Goal: Find specific page/section: Find specific page/section

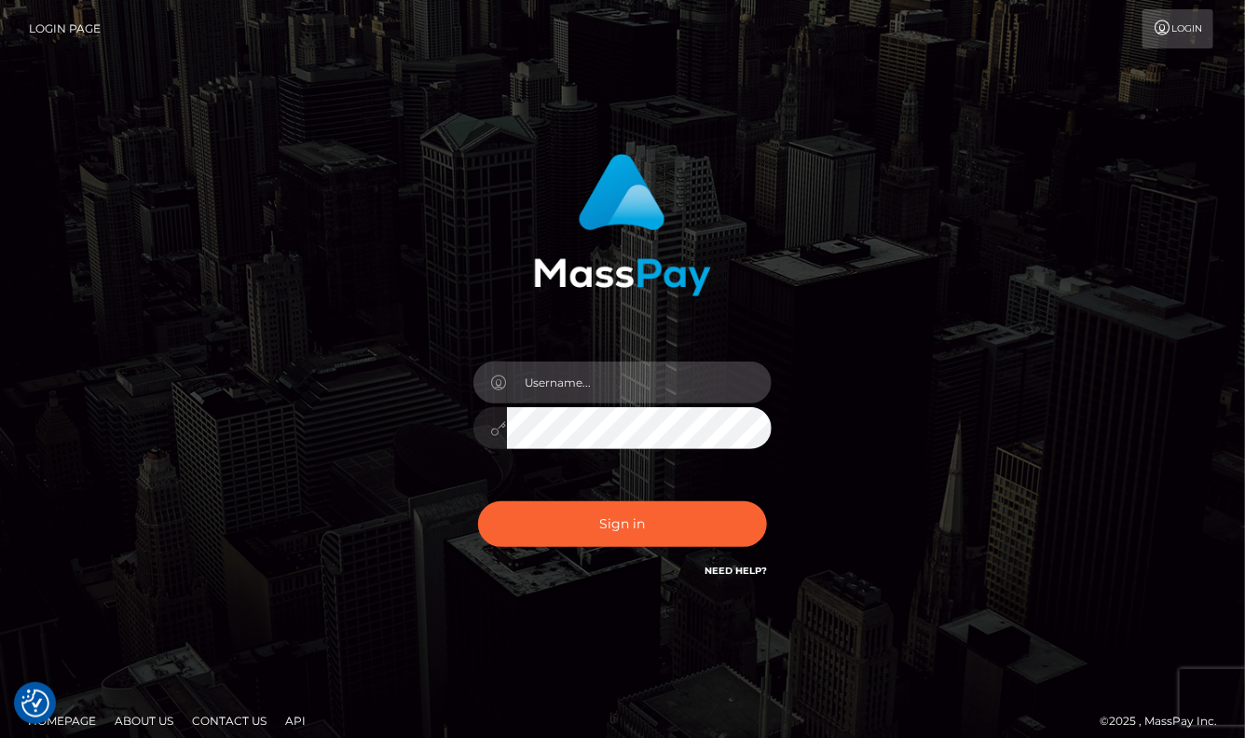
type input "aluasupport"
click at [623, 524] on button "Sign in" at bounding box center [622, 524] width 289 height 46
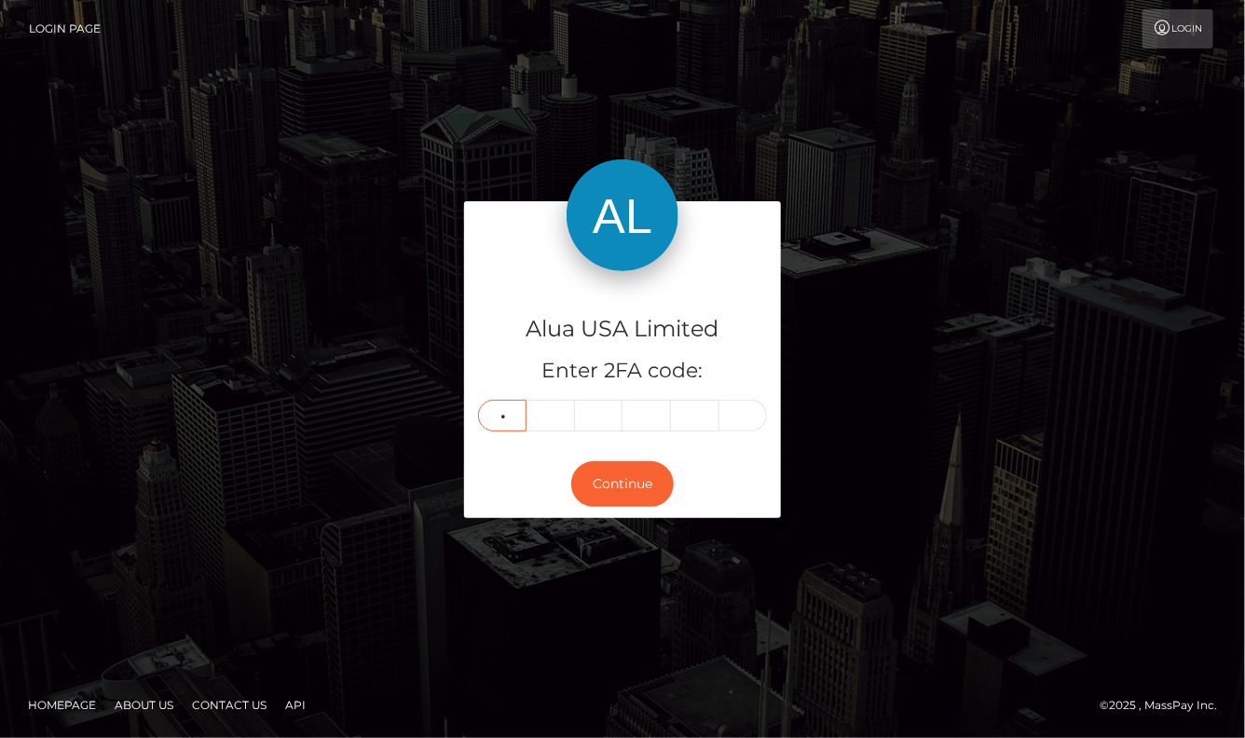
type input "8"
type input "1"
type input "6"
type input "5"
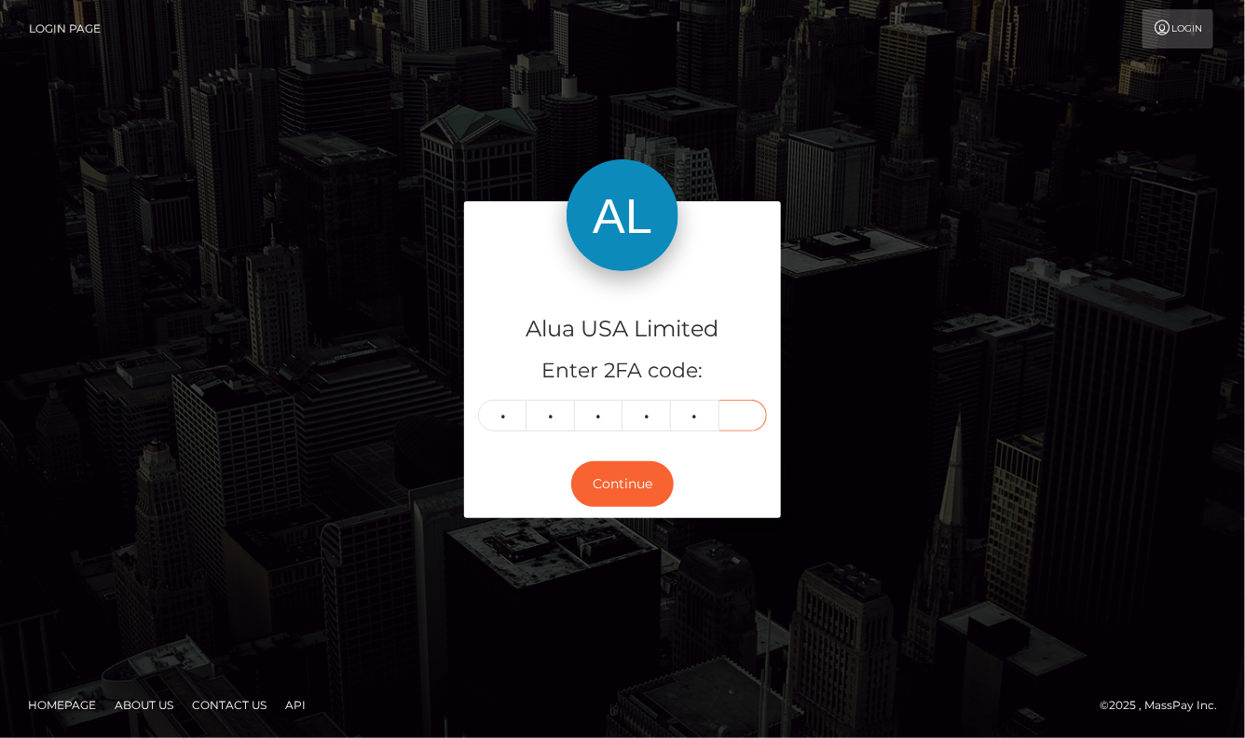
type input "5"
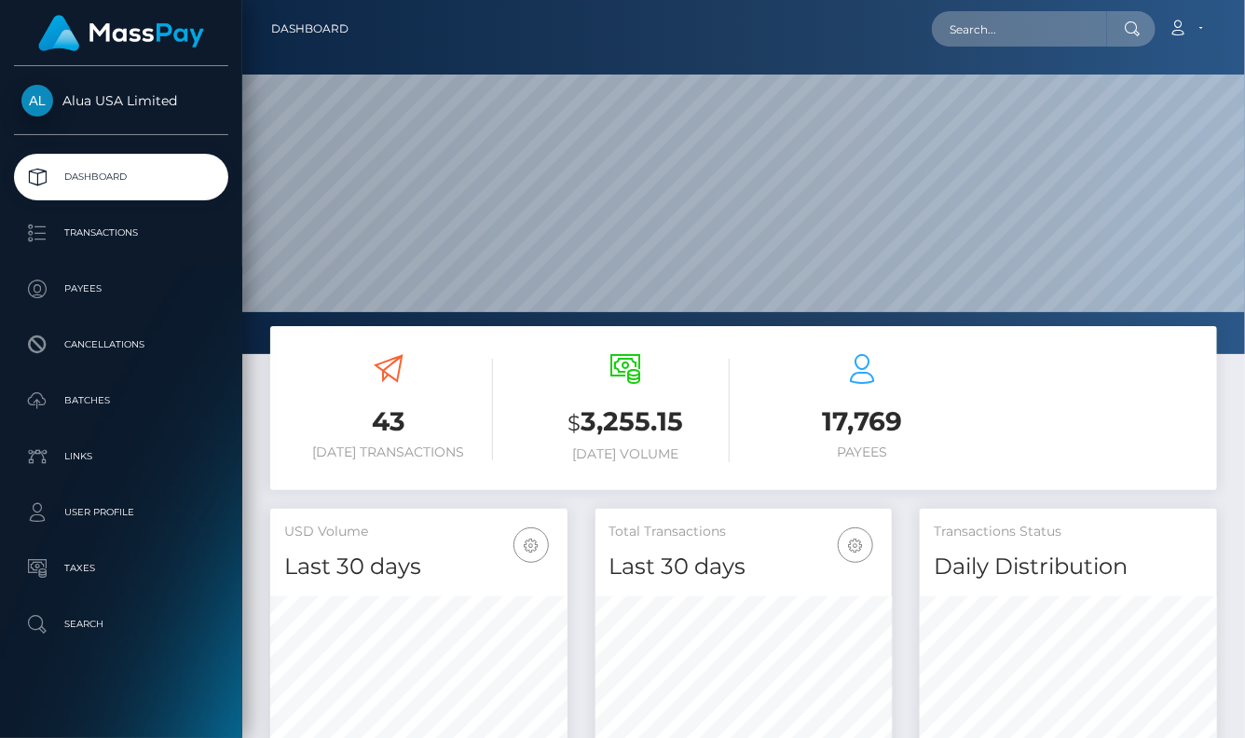
scroll to position [327, 296]
click at [958, 16] on input "text" at bounding box center [1019, 28] width 175 height 35
paste input "669237e45e1d3e02b608ab86"
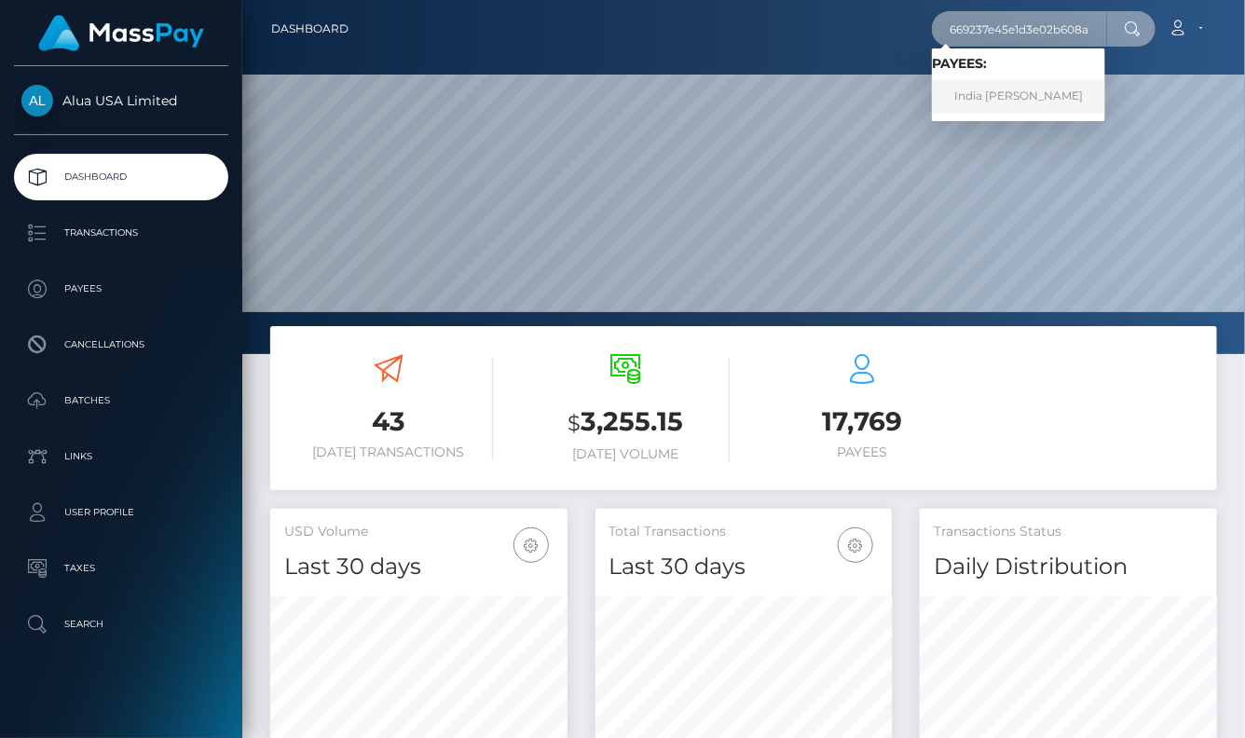
type input "669237e45e1d3e02b608ab86"
click at [1027, 91] on link "India Copus" at bounding box center [1018, 96] width 173 height 34
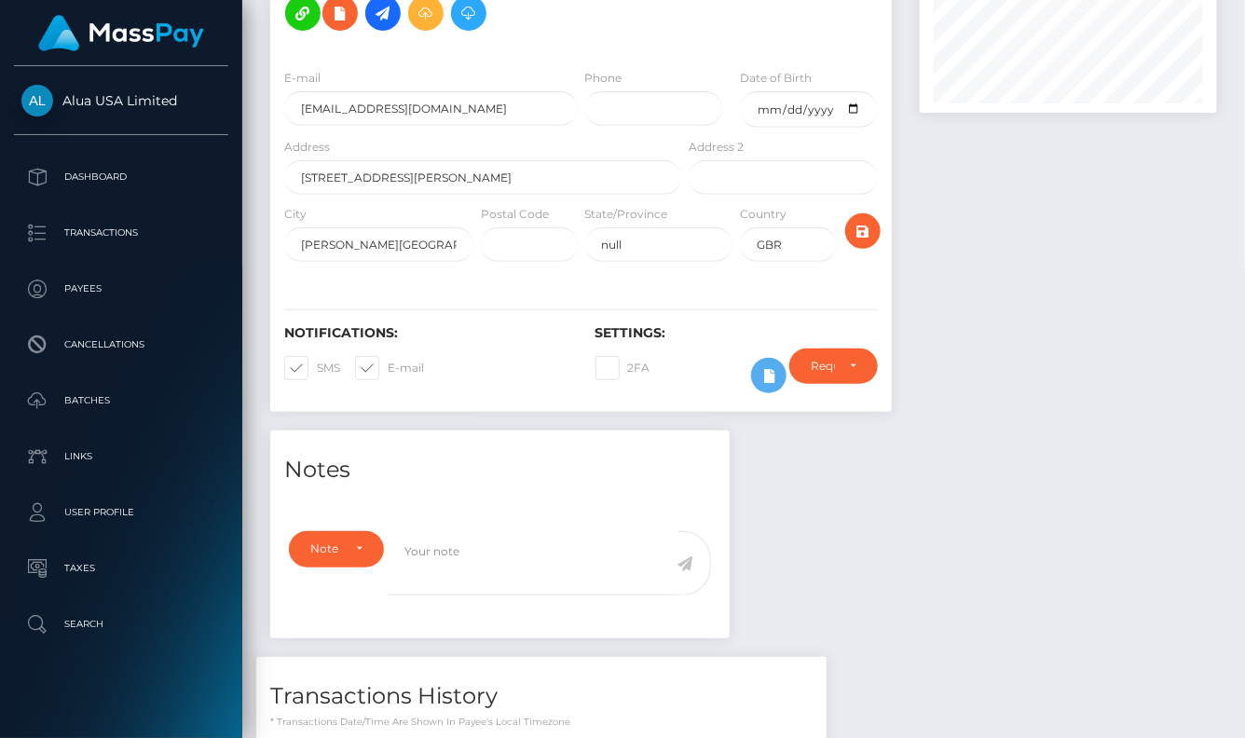
scroll to position [469, 0]
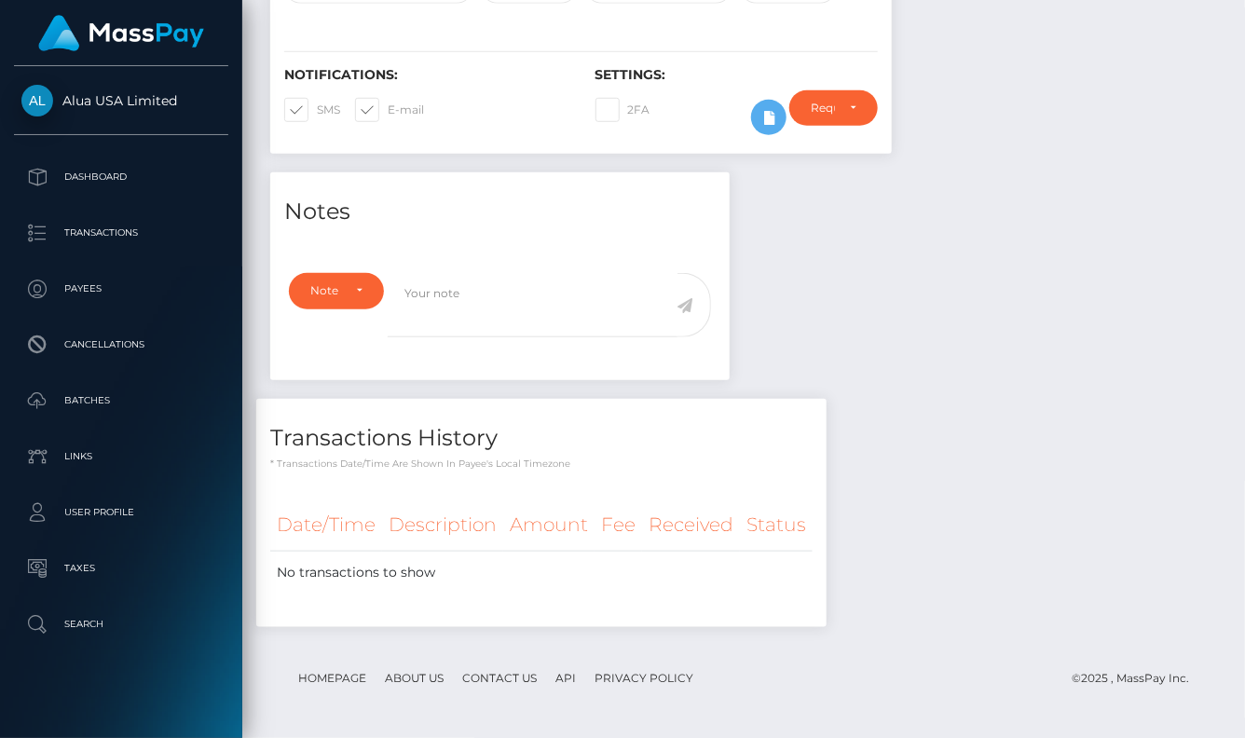
click at [1074, 435] on div "Notes Note Type Compliance Clear Compliance General Note Type" at bounding box center [743, 408] width 975 height 473
click at [914, 339] on div "Notes Note Type Compliance Clear Compliance General Note Type" at bounding box center [743, 408] width 975 height 473
click at [1094, 358] on div "Notes Note Type Compliance Clear Compliance General Note Type" at bounding box center [743, 408] width 975 height 473
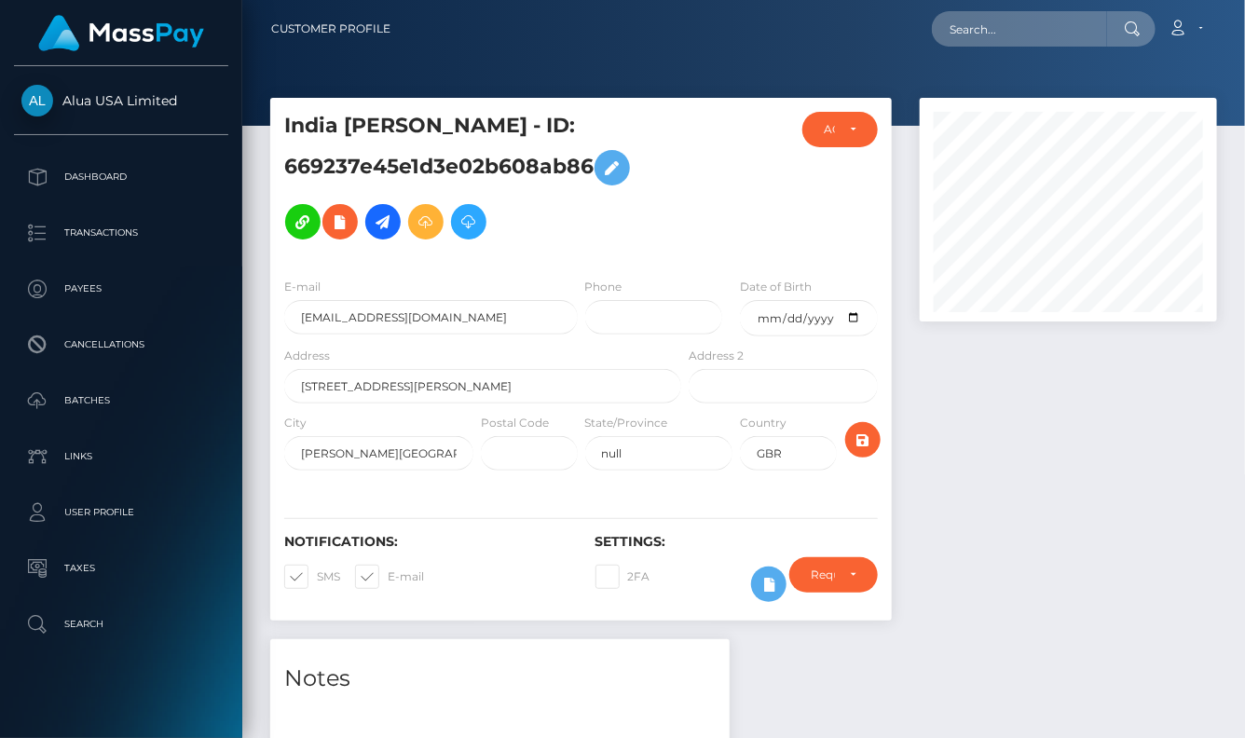
scroll to position [0, 0]
click at [759, 591] on icon at bounding box center [769, 584] width 22 height 23
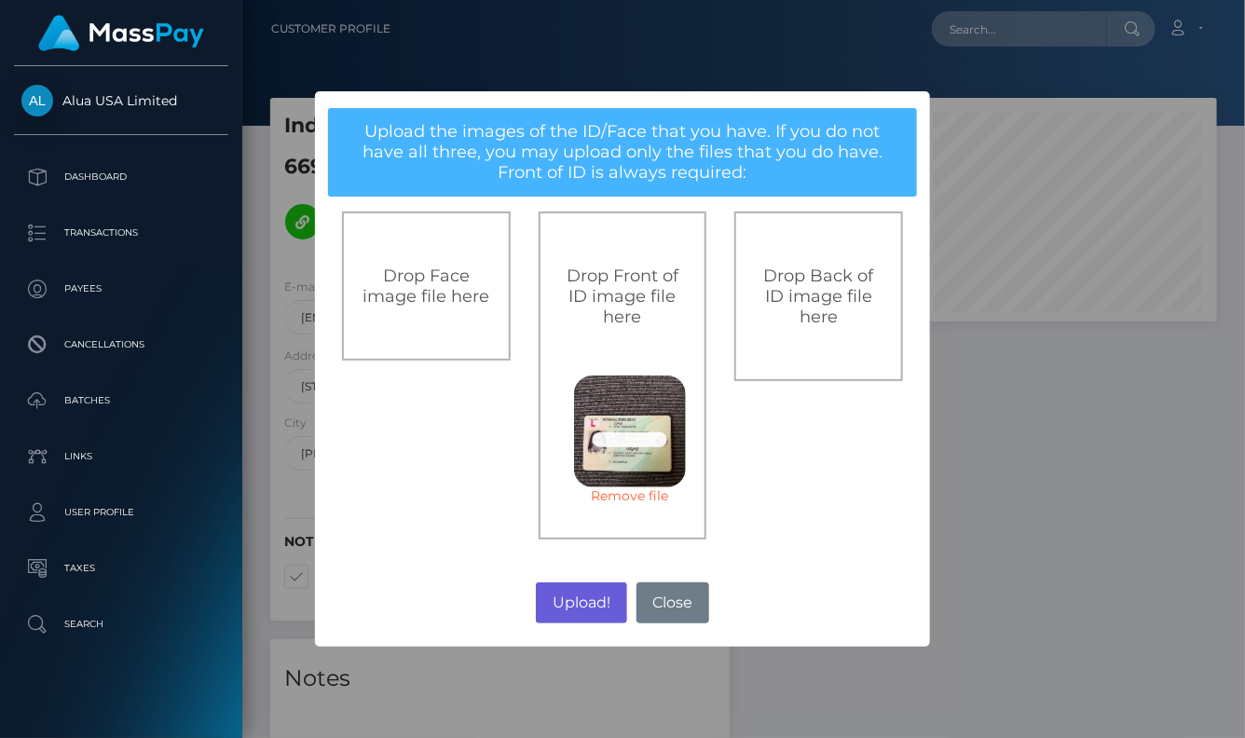
click at [587, 603] on button "Upload!" at bounding box center [581, 602] width 90 height 41
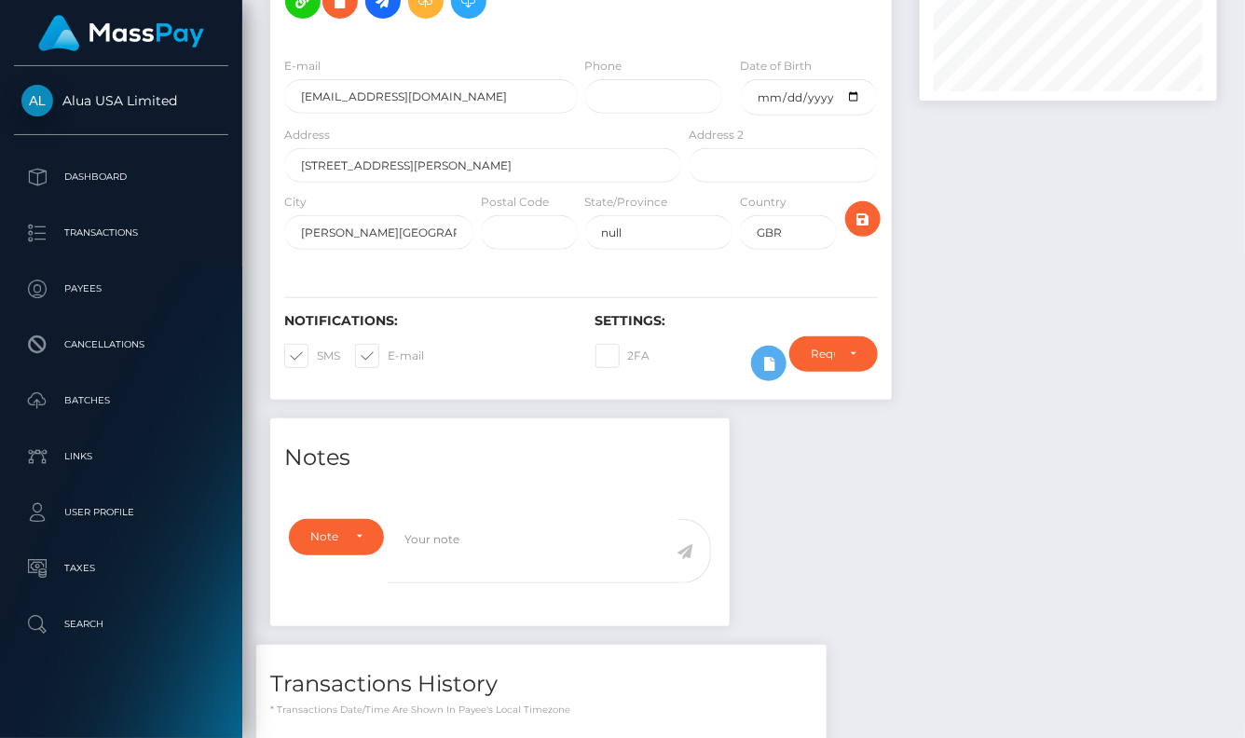
scroll to position [415, 0]
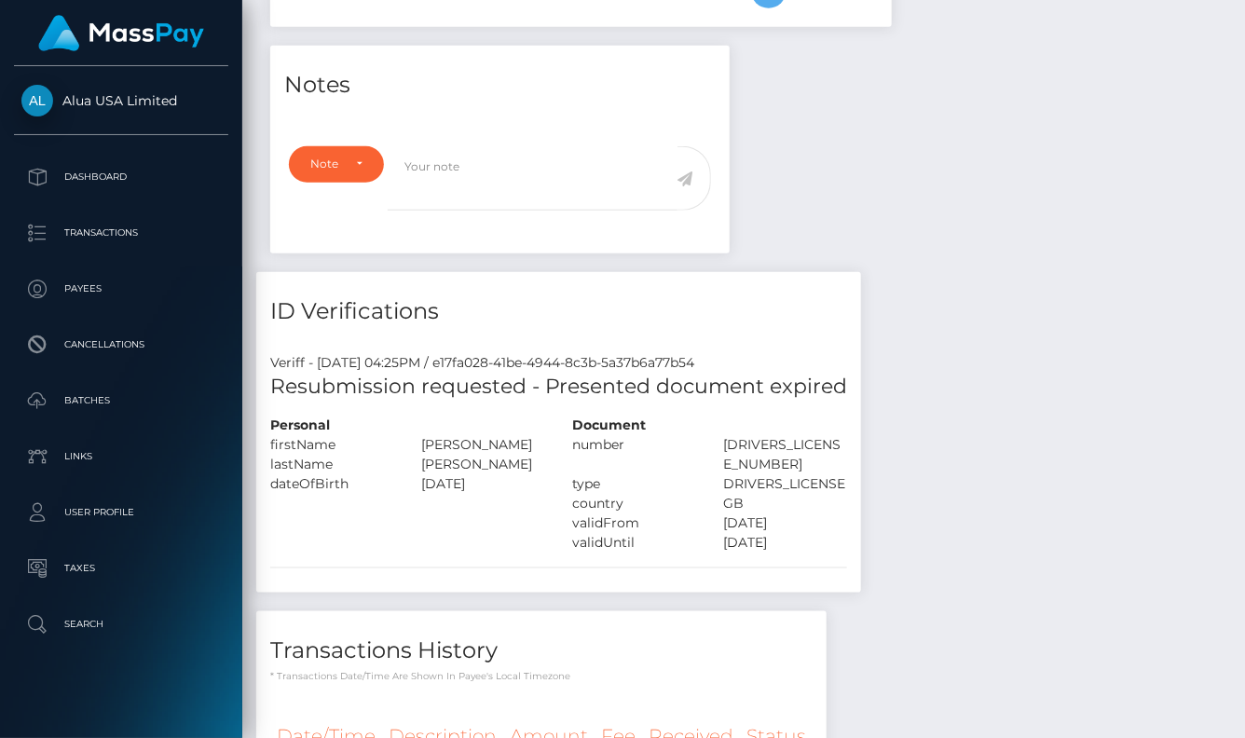
scroll to position [224, 296]
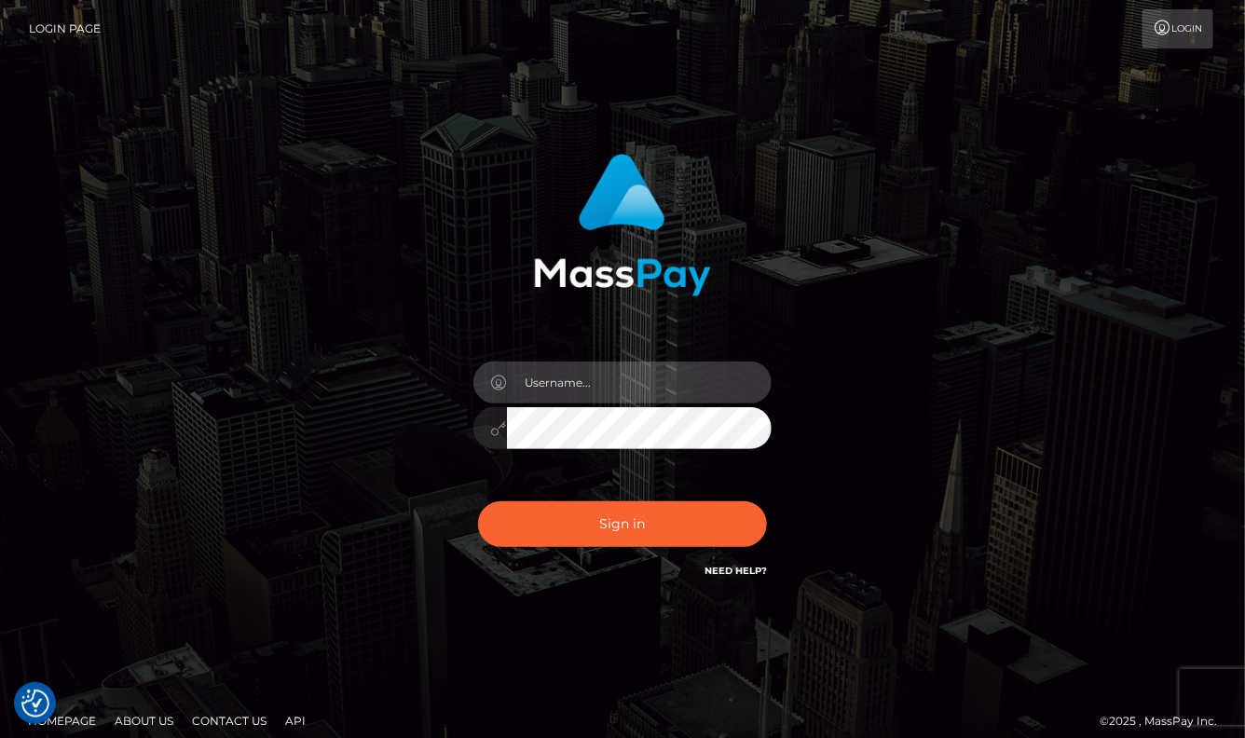
type input "aluasupport"
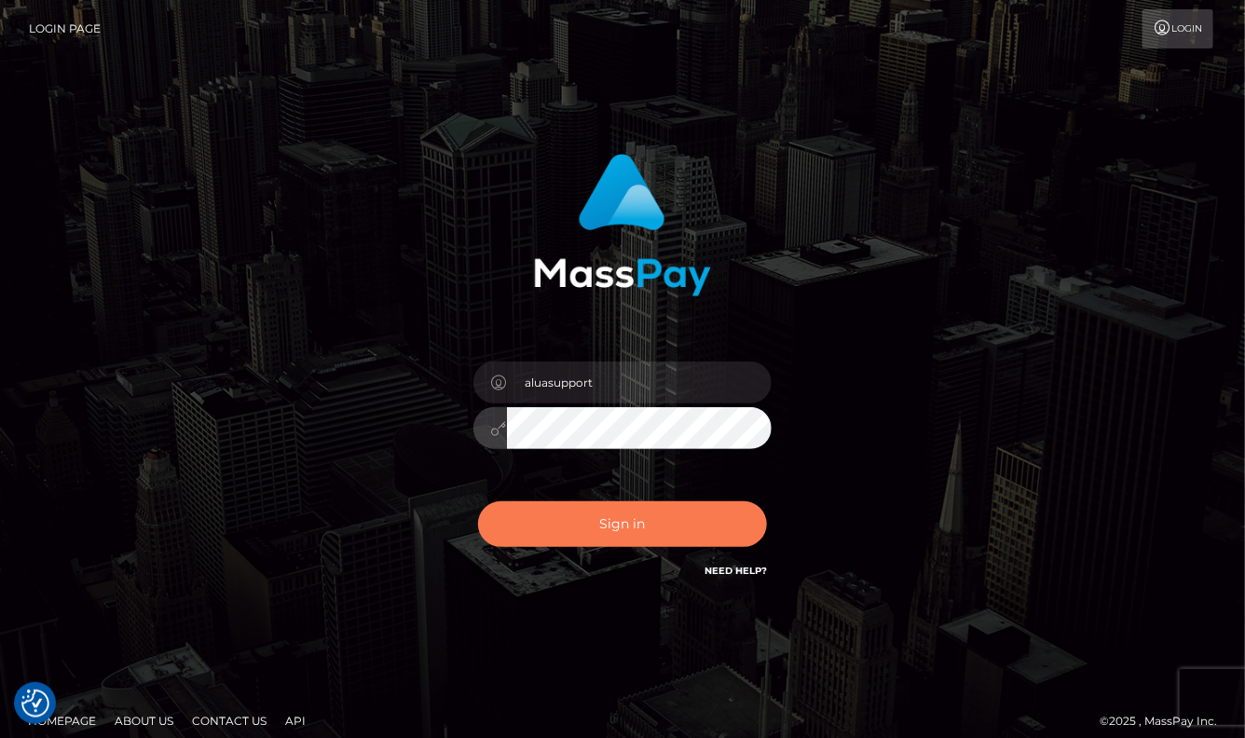
click at [648, 538] on button "Sign in" at bounding box center [622, 524] width 289 height 46
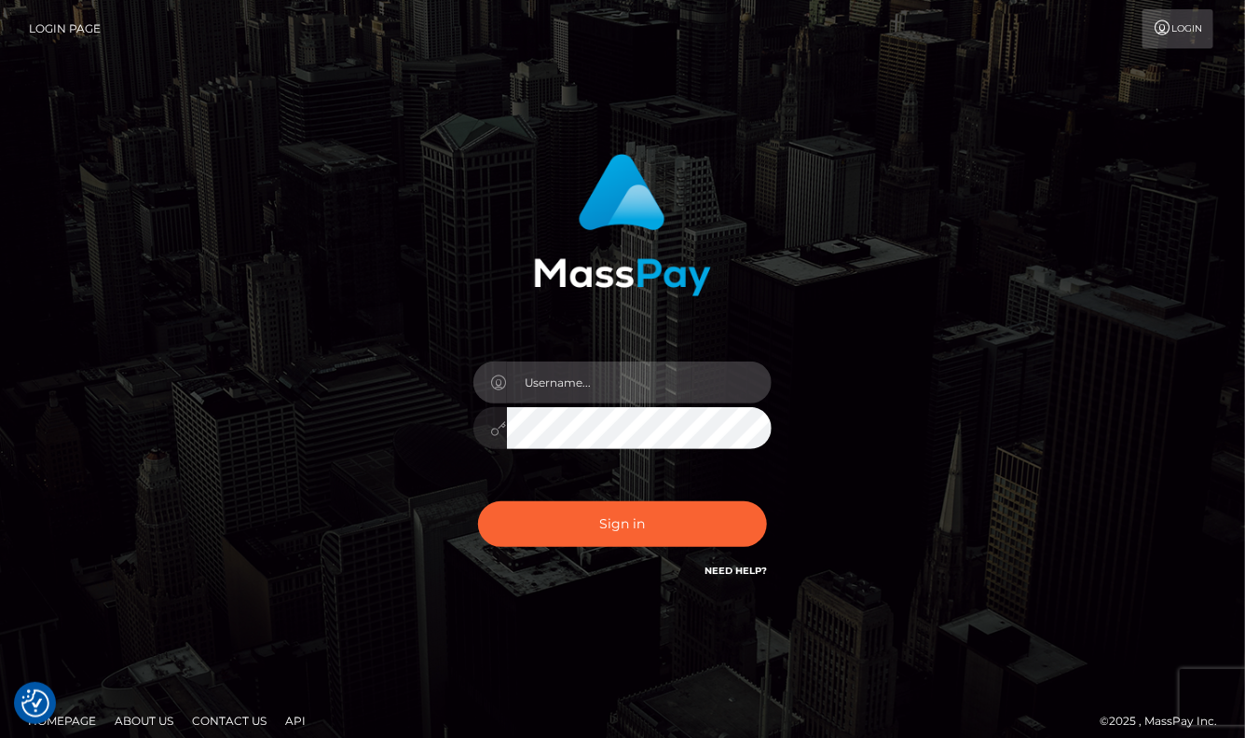
type input "aluasupport"
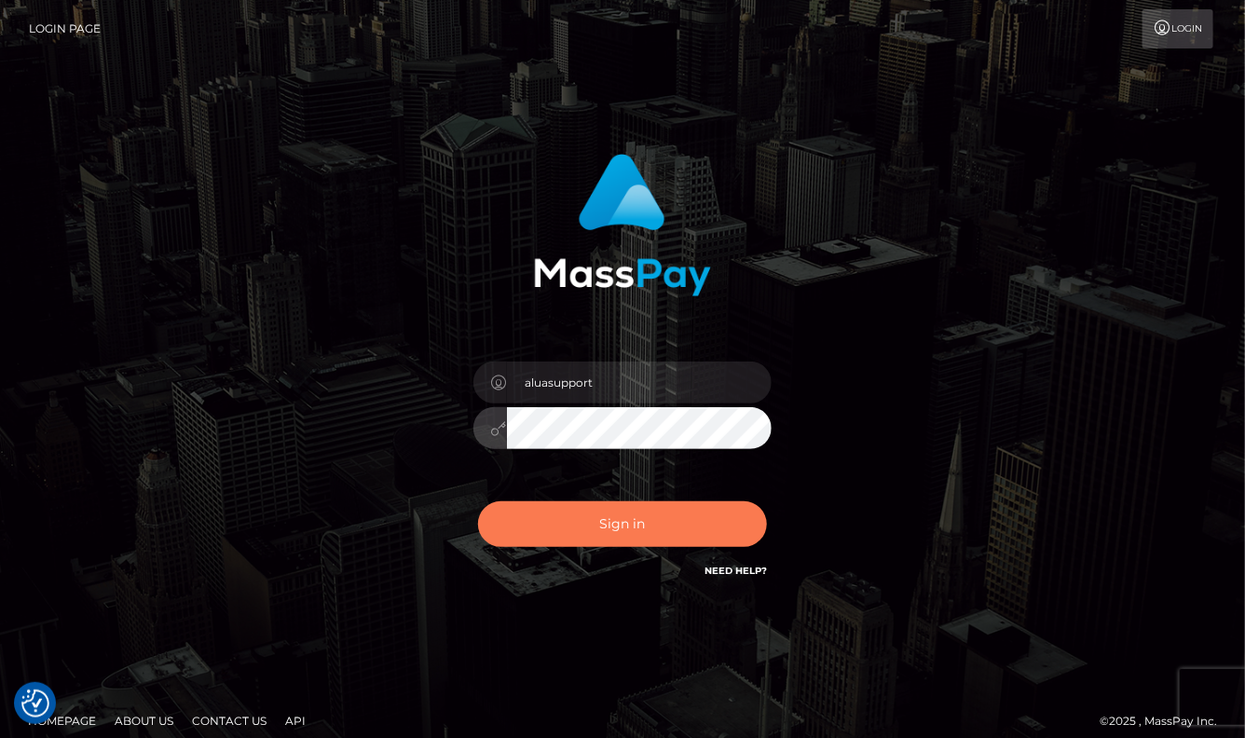
click at [667, 538] on button "Sign in" at bounding box center [622, 524] width 289 height 46
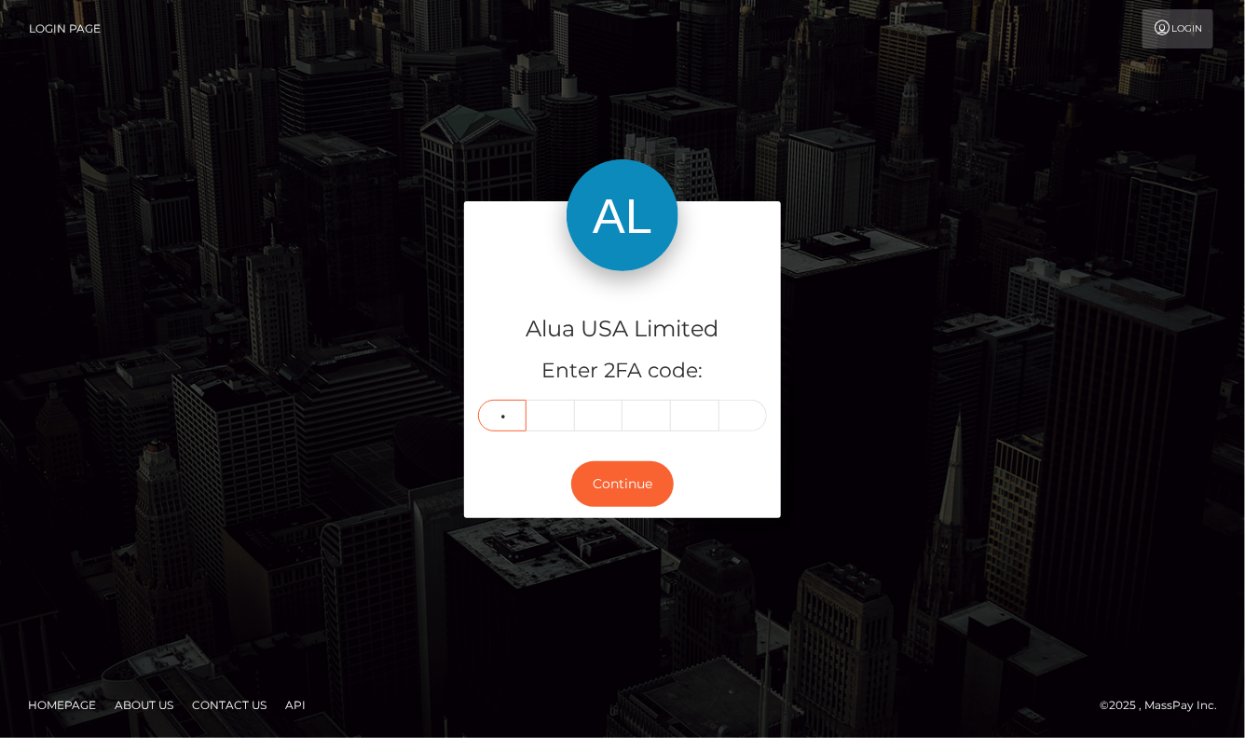
type input "1"
type input "7"
type input "1"
type input "6"
type input "2"
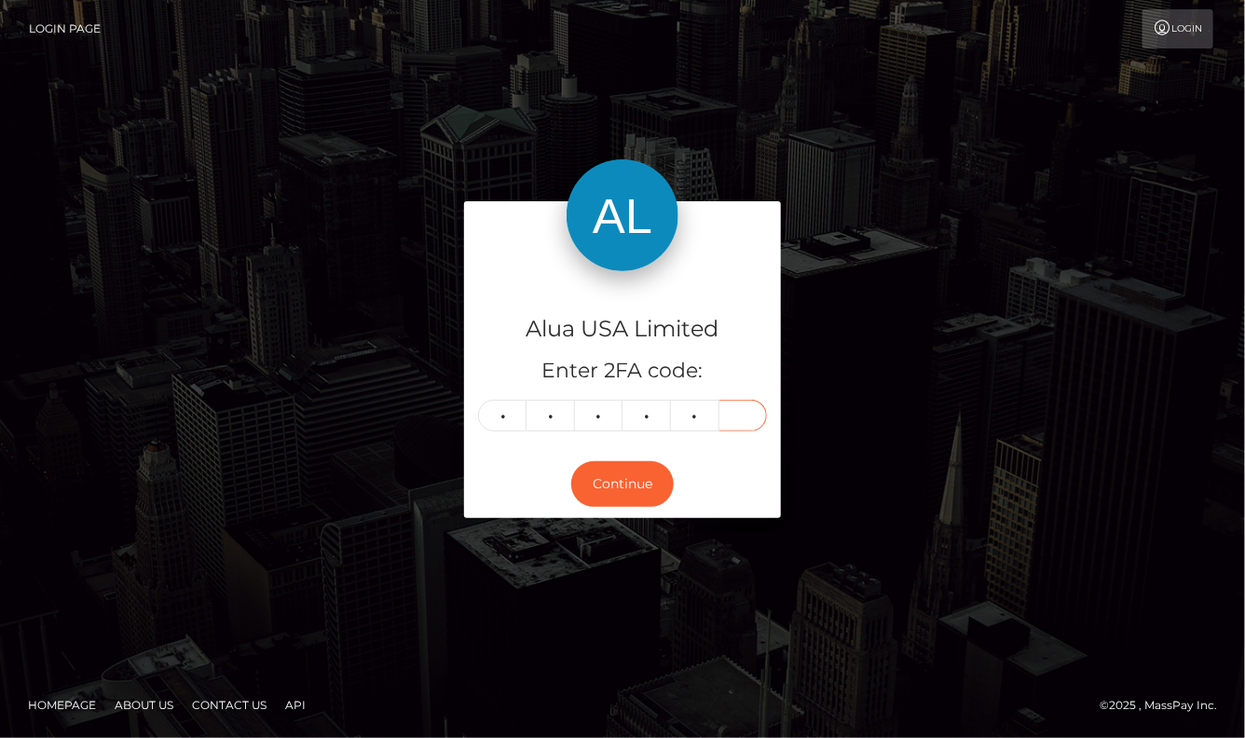
type input "2"
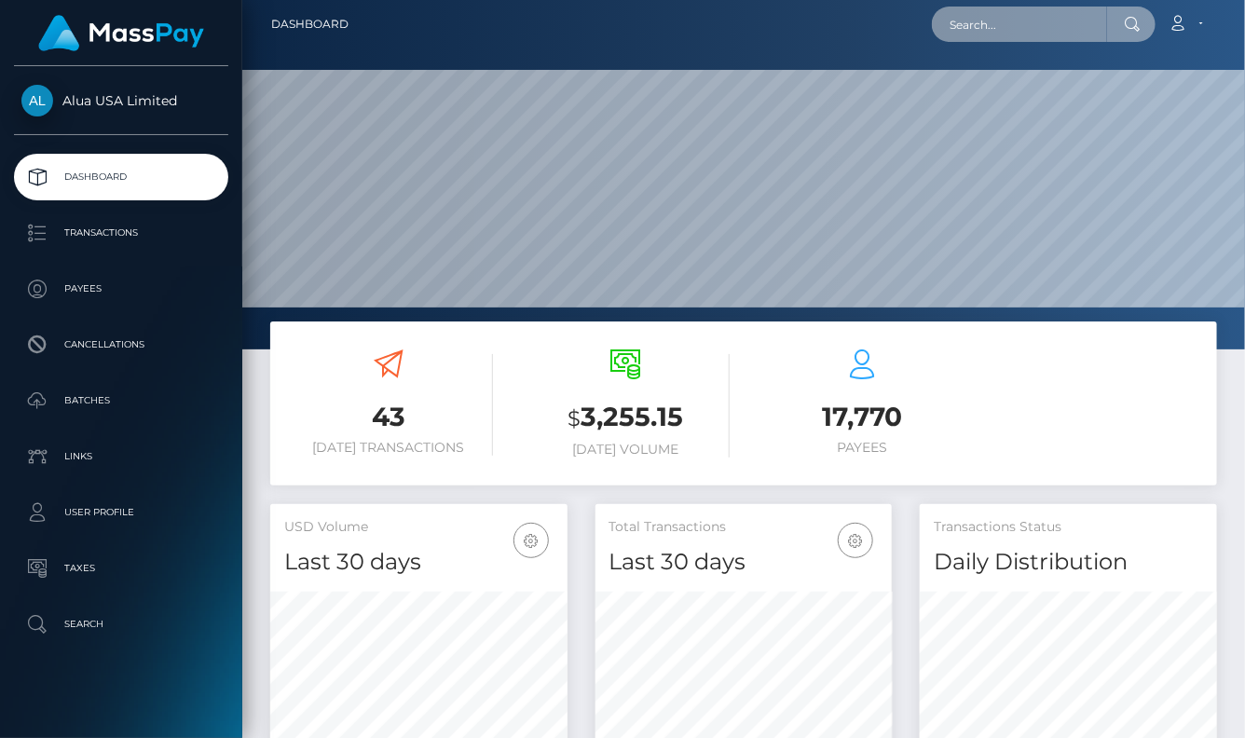
click at [977, 27] on input "text" at bounding box center [1019, 24] width 175 height 35
paste input "669237e45e1d3e02b608ab86"
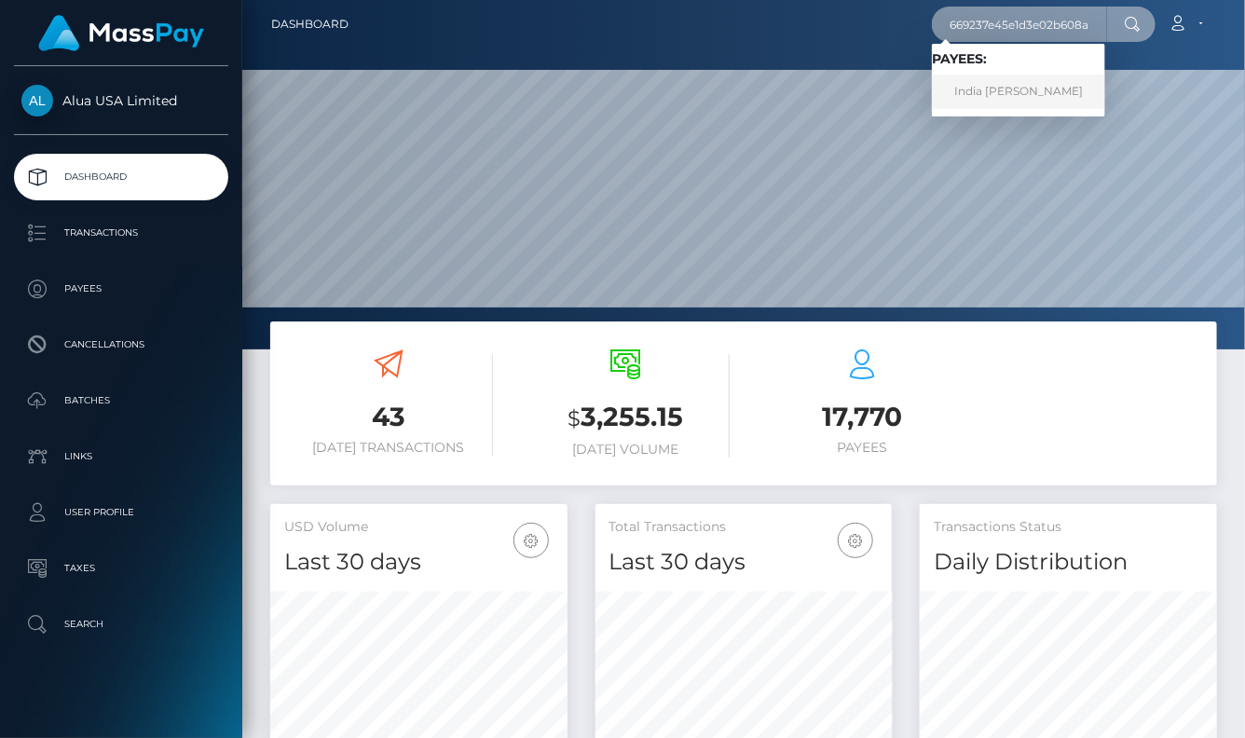
type input "669237e45e1d3e02b608ab86"
click at [997, 86] on link "India Copus" at bounding box center [1018, 92] width 173 height 34
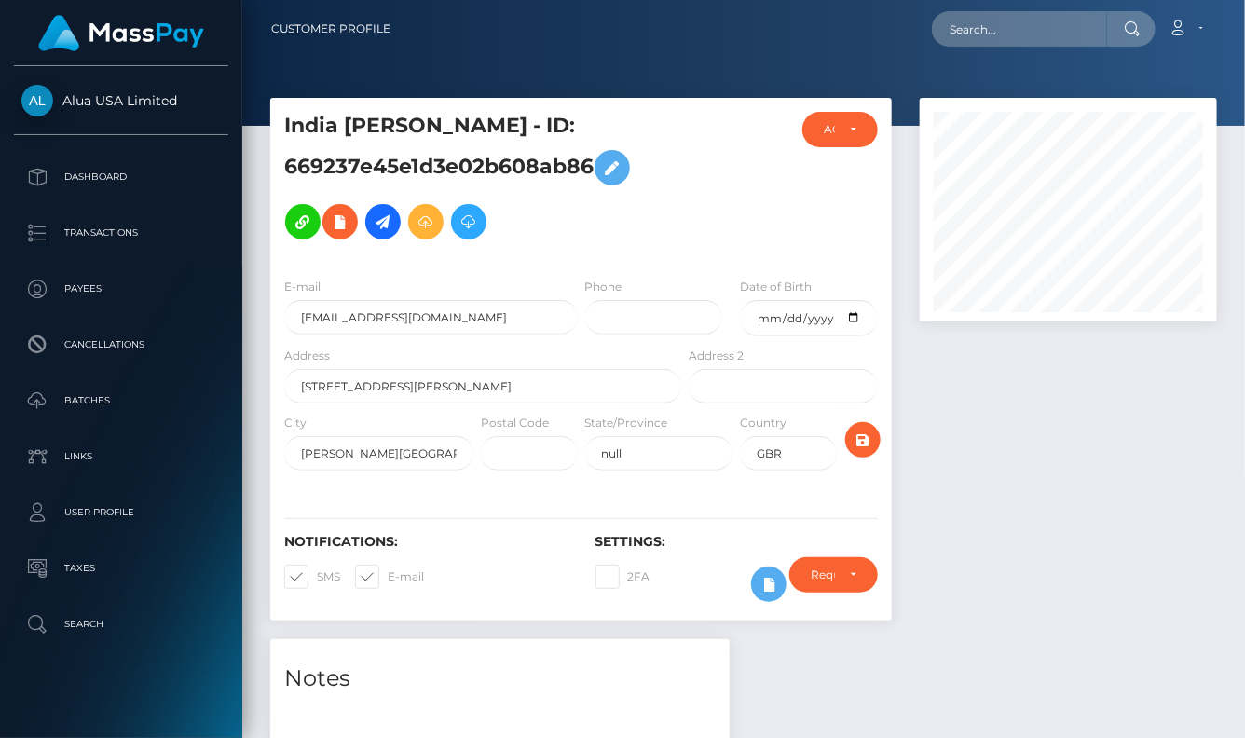
scroll to position [224, 296]
click at [752, 585] on button at bounding box center [768, 584] width 35 height 35
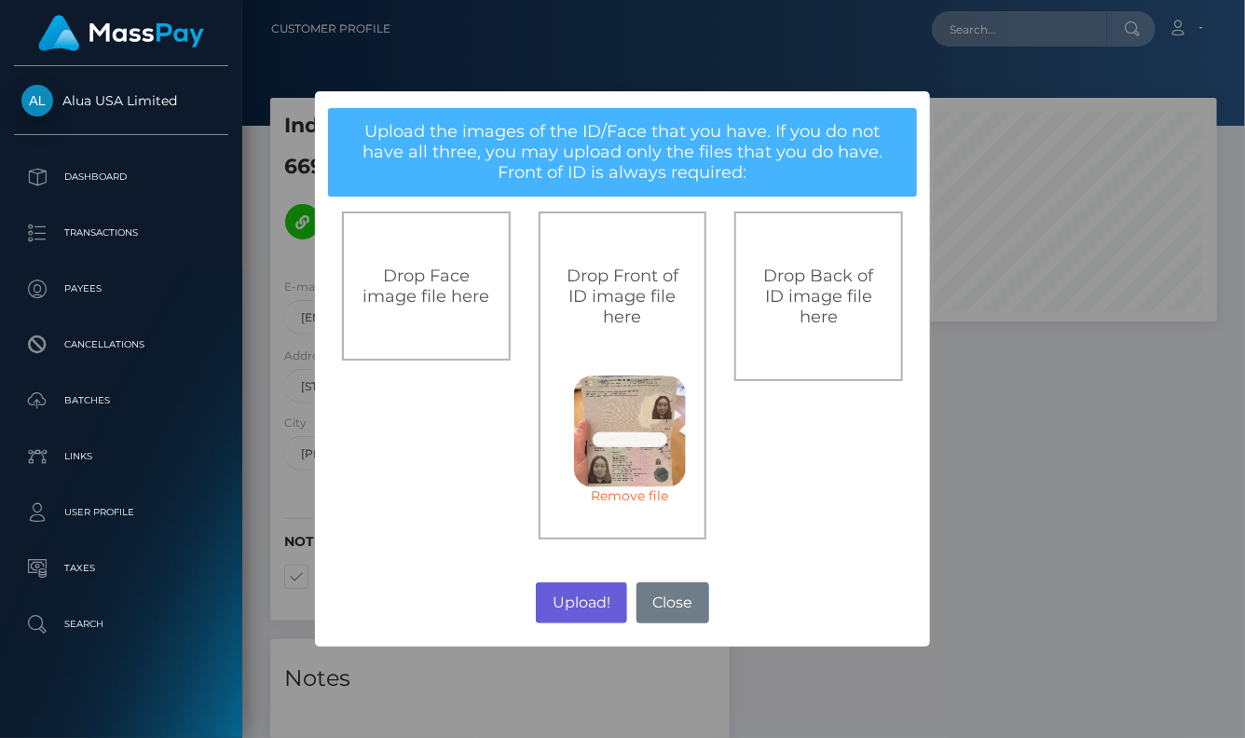
click at [589, 595] on button "Upload!" at bounding box center [581, 602] width 90 height 41
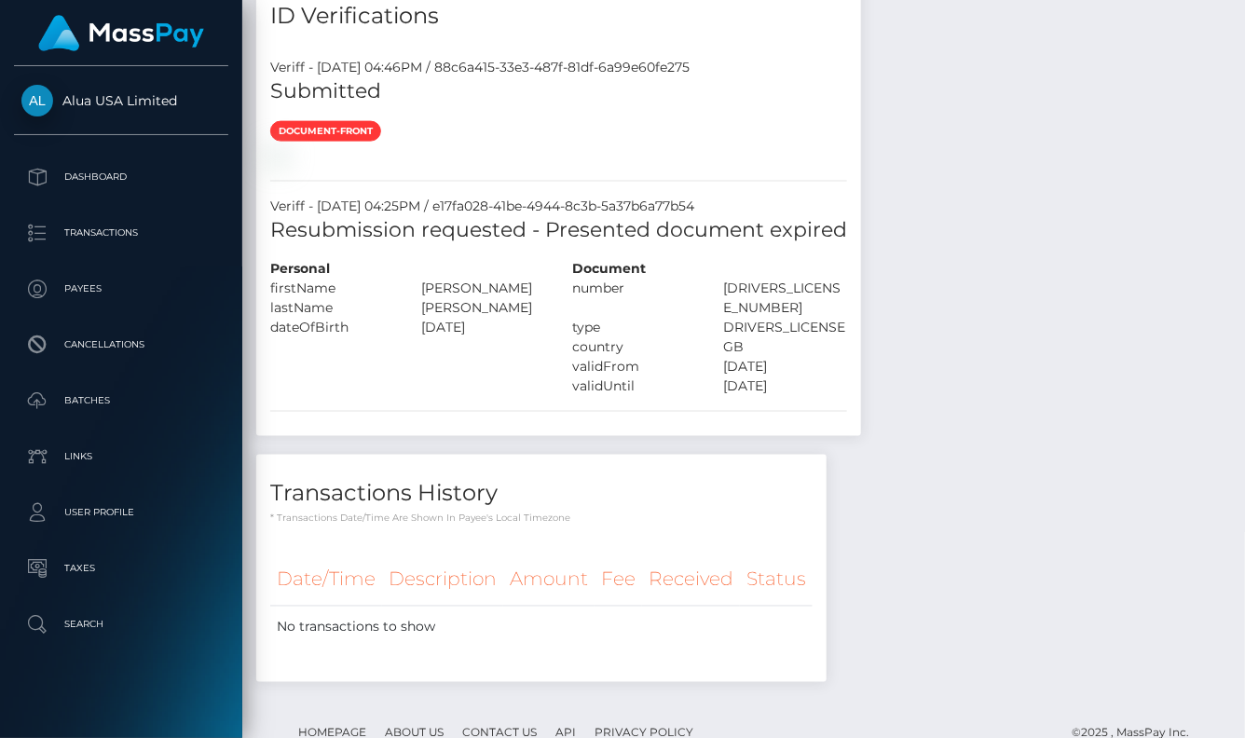
scroll to position [1138, 0]
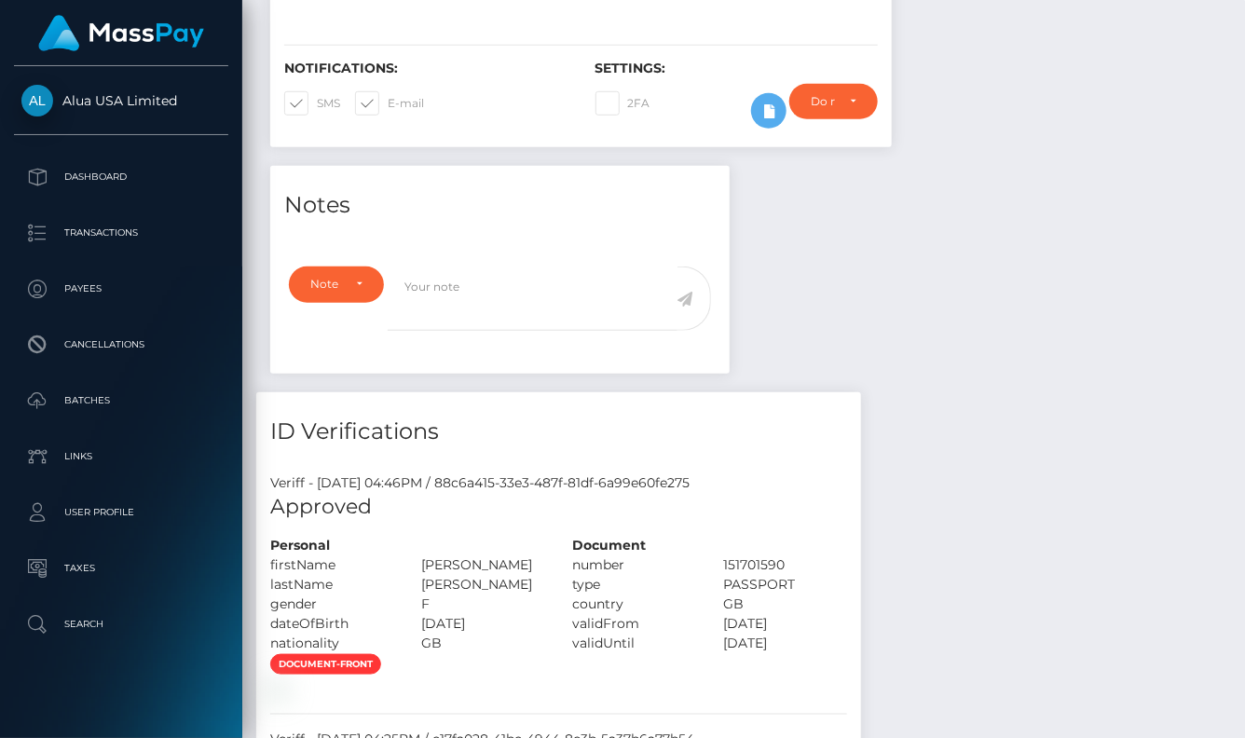
scroll to position [540, 0]
